Goal: Navigation & Orientation: Find specific page/section

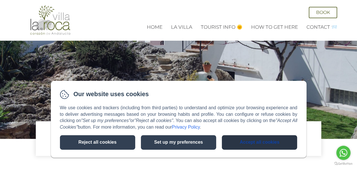
click at [264, 146] on button "Accept all cookies" at bounding box center [259, 142] width 75 height 14
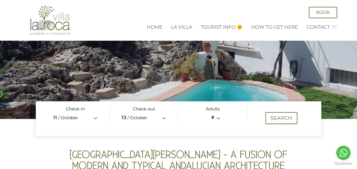
scroll to position [28, 0]
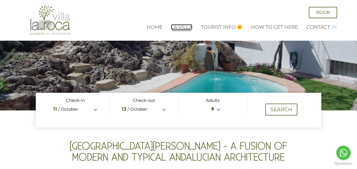
click at [185, 24] on link "La Villa" at bounding box center [181, 27] width 21 height 6
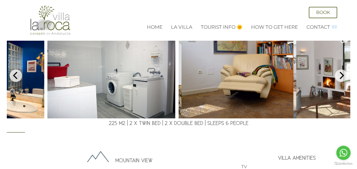
scroll to position [114, 0]
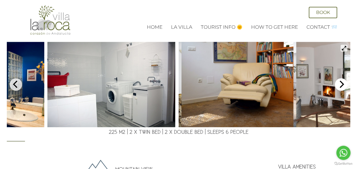
click at [339, 88] on icon "Next" at bounding box center [341, 83] width 7 height 7
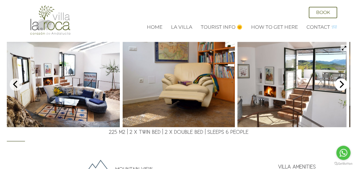
click at [339, 88] on icon "Next" at bounding box center [341, 83] width 7 height 7
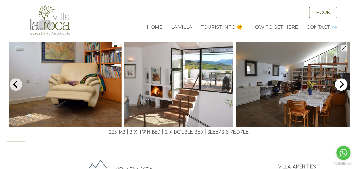
click at [339, 88] on icon "Next" at bounding box center [341, 83] width 7 height 7
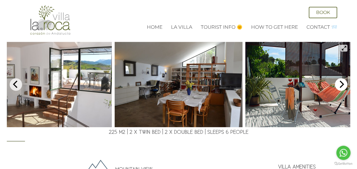
click at [339, 88] on icon "Next" at bounding box center [341, 83] width 7 height 7
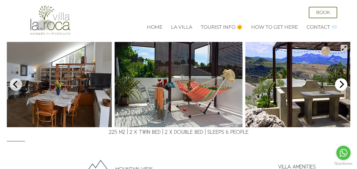
click at [339, 88] on icon "Next" at bounding box center [341, 83] width 7 height 7
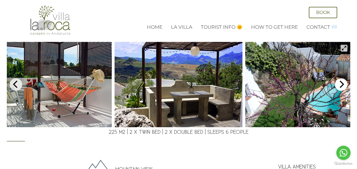
click at [339, 88] on icon "Next" at bounding box center [341, 83] width 7 height 7
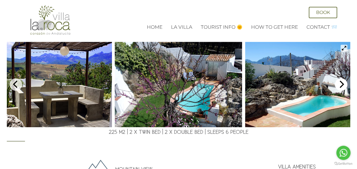
click at [339, 88] on icon "Next" at bounding box center [341, 83] width 7 height 7
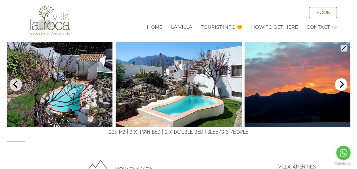
click at [339, 88] on icon "Next" at bounding box center [341, 83] width 7 height 7
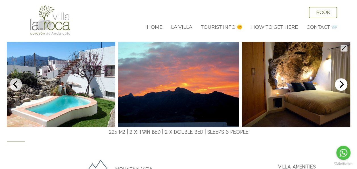
click at [339, 88] on icon "Next" at bounding box center [341, 83] width 7 height 7
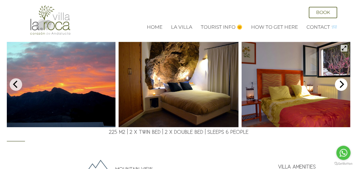
click at [339, 88] on icon "Next" at bounding box center [341, 83] width 7 height 7
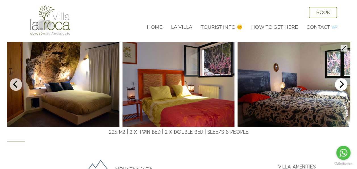
click at [339, 88] on icon "Next" at bounding box center [341, 83] width 7 height 7
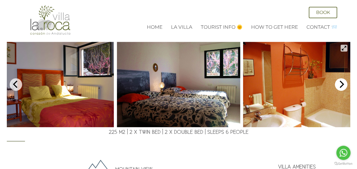
click at [339, 88] on icon "Next" at bounding box center [341, 83] width 7 height 7
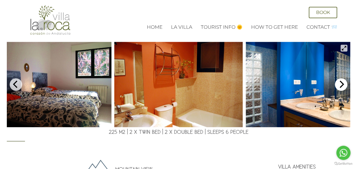
click at [339, 88] on icon "Next" at bounding box center [341, 83] width 7 height 7
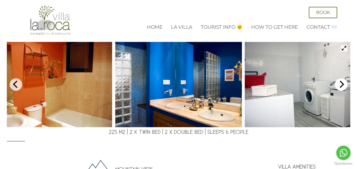
click at [339, 88] on icon "Next" at bounding box center [341, 83] width 7 height 7
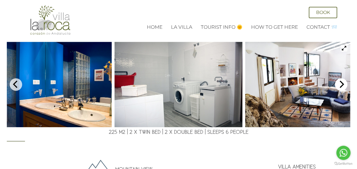
click at [339, 88] on icon "Next" at bounding box center [341, 83] width 7 height 7
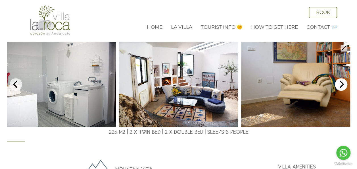
click at [339, 88] on icon "Next" at bounding box center [341, 83] width 7 height 7
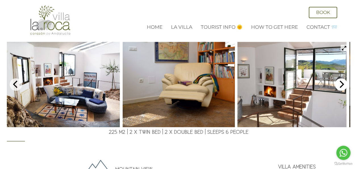
click at [339, 88] on icon "Next" at bounding box center [341, 83] width 7 height 7
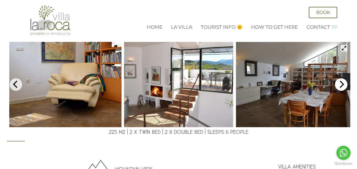
click at [339, 88] on icon "Next" at bounding box center [341, 83] width 7 height 7
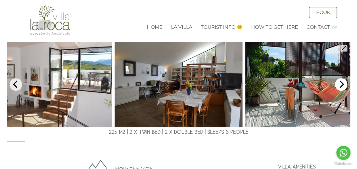
click at [339, 88] on icon "Next" at bounding box center [341, 83] width 7 height 7
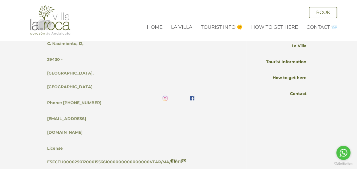
scroll to position [1057, 0]
